Goal: Navigation & Orientation: Find specific page/section

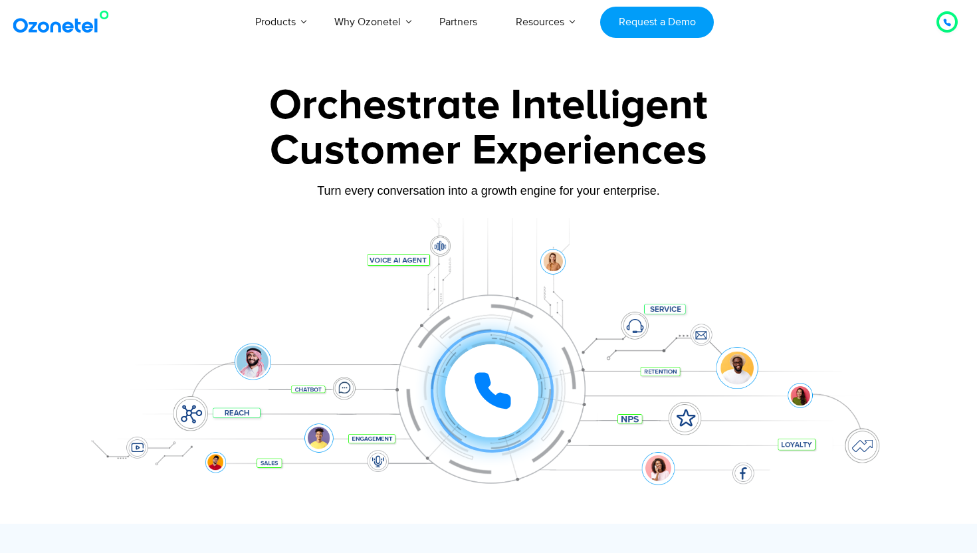
click at [945, 21] on icon at bounding box center [947, 22] width 7 height 7
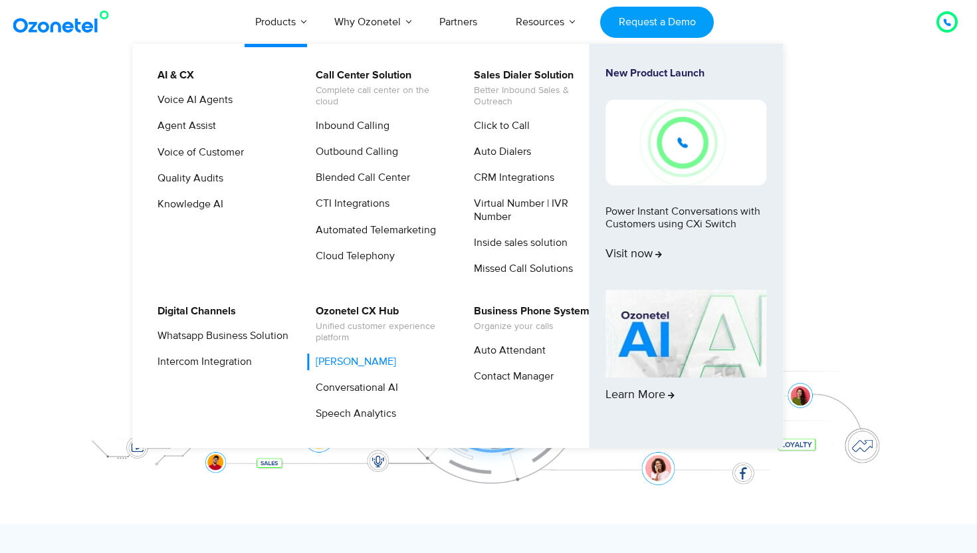
click at [343, 360] on link "[PERSON_NAME]" at bounding box center [352, 362] width 91 height 17
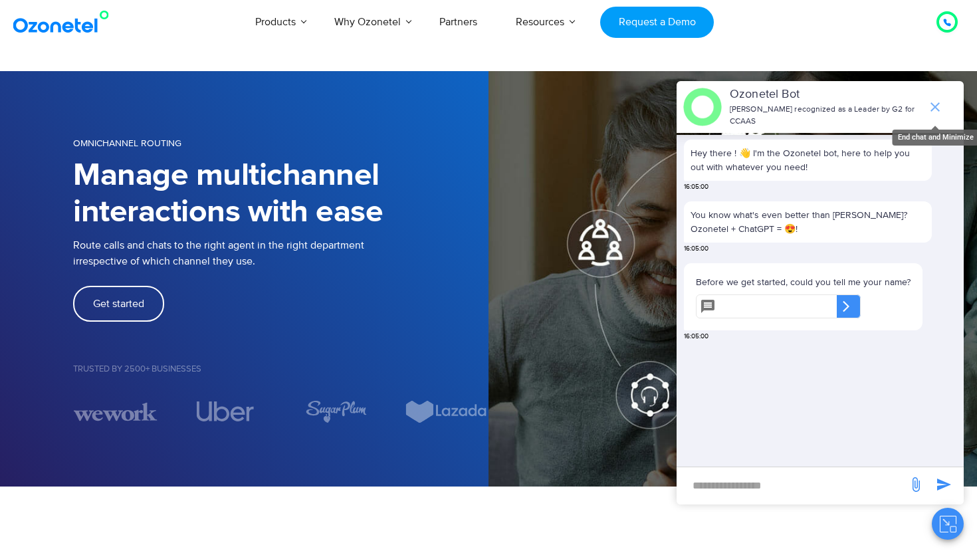
click at [933, 110] on icon "end chat or minimize" at bounding box center [935, 107] width 16 height 16
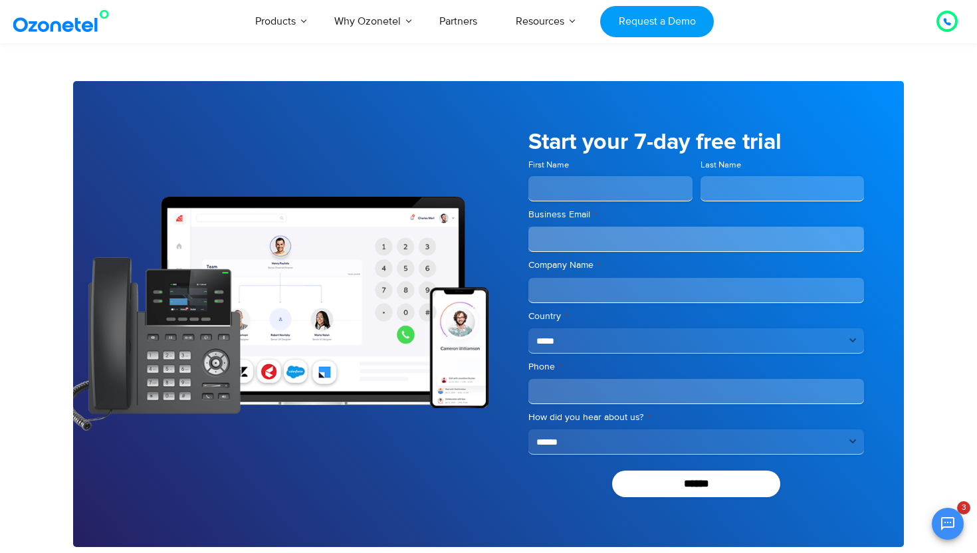
scroll to position [2742, 0]
